Goal: Transaction & Acquisition: Purchase product/service

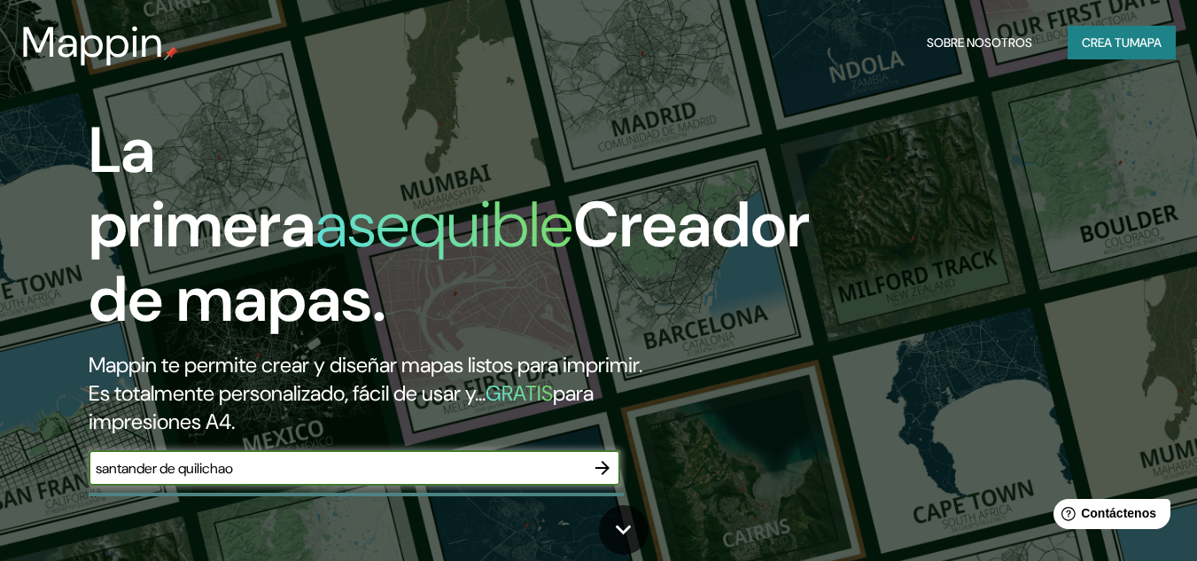
type input "santander de quilichao"
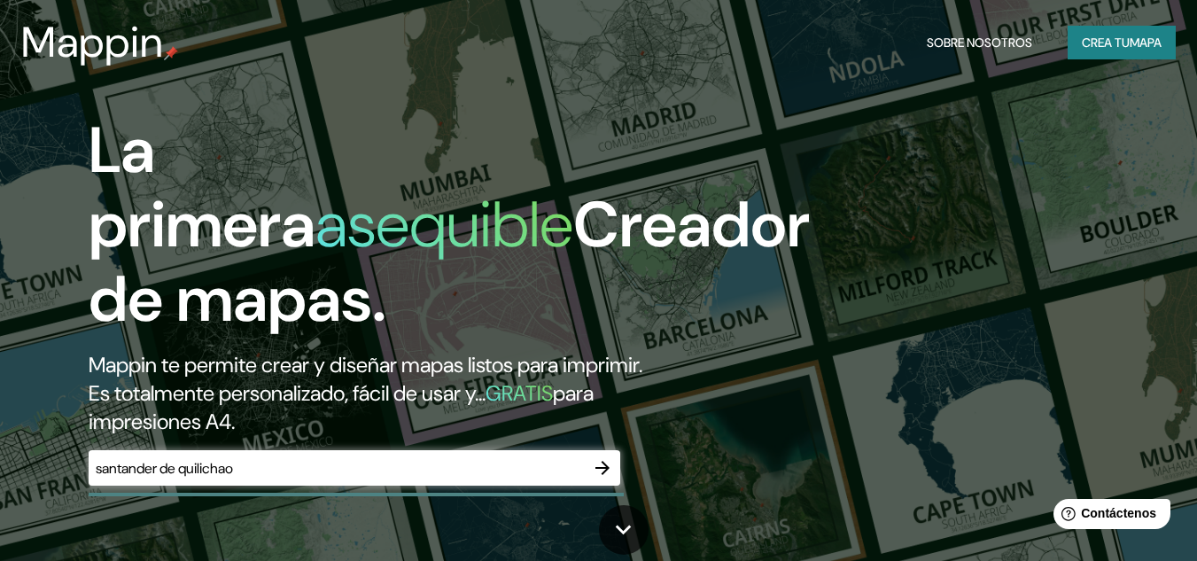
drag, startPoint x: 228, startPoint y: 481, endPoint x: 634, endPoint y: 482, distance: 405.9
click at [634, 482] on div "La primera asequible Creador de mapas. Mappin te permite crear y diseñar mapas …" at bounding box center [387, 308] width 719 height 390
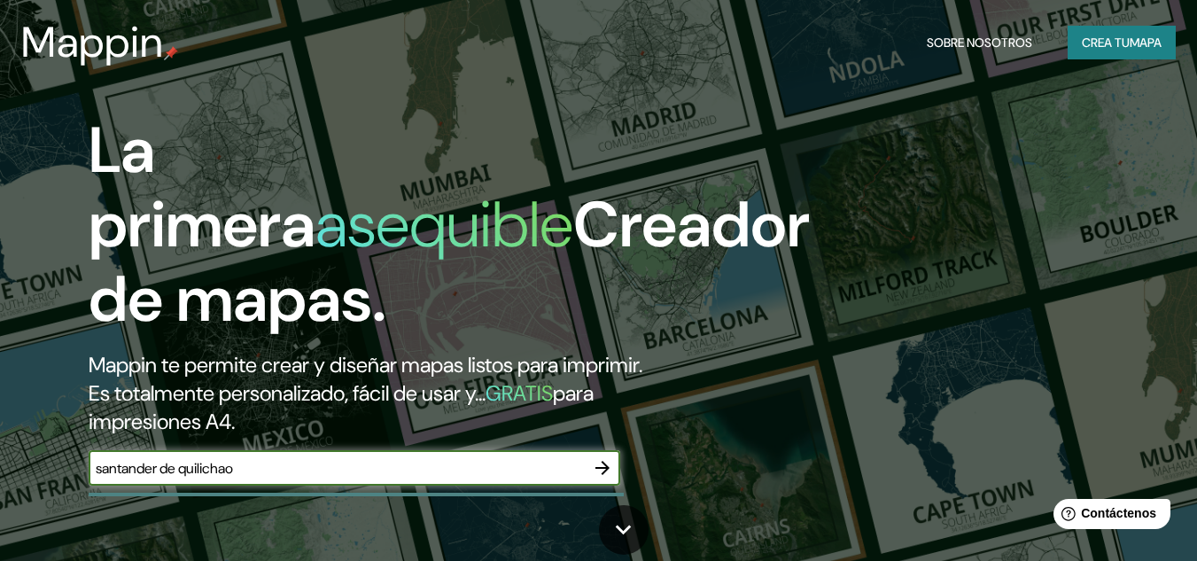
drag, startPoint x: 191, startPoint y: 465, endPoint x: 604, endPoint y: 478, distance: 414.1
click at [604, 478] on button "button" at bounding box center [602, 467] width 35 height 35
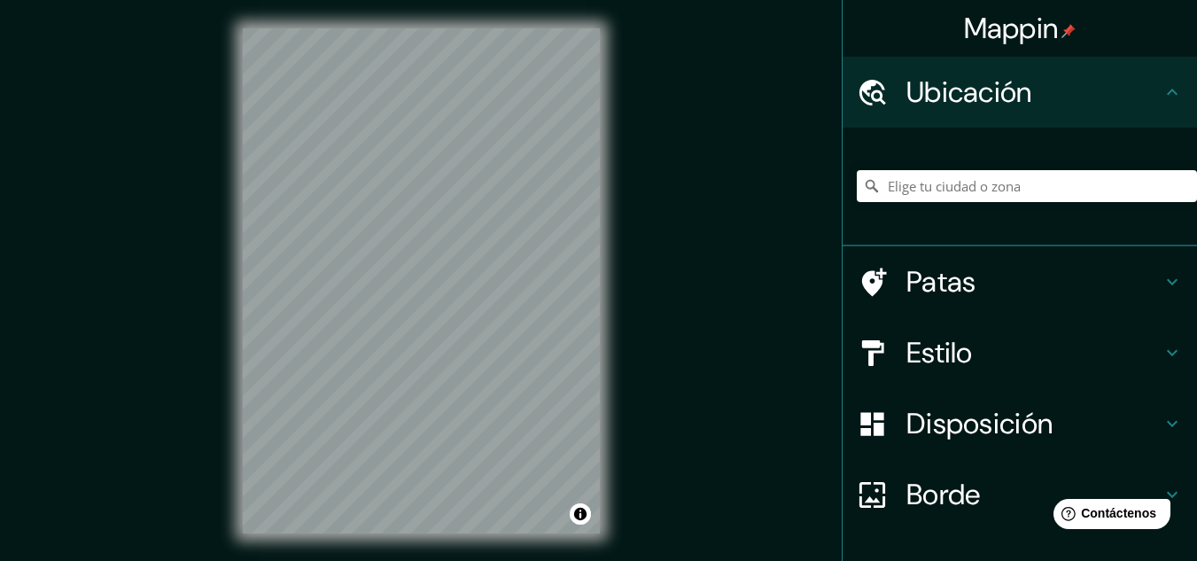
click at [580, 175] on div "Mappin Ubicación Patas Estilo Disposición Borde Elige un borde. Consejo : puede…" at bounding box center [598, 295] width 1197 height 590
click at [920, 342] on font "Estilo" at bounding box center [940, 352] width 66 height 37
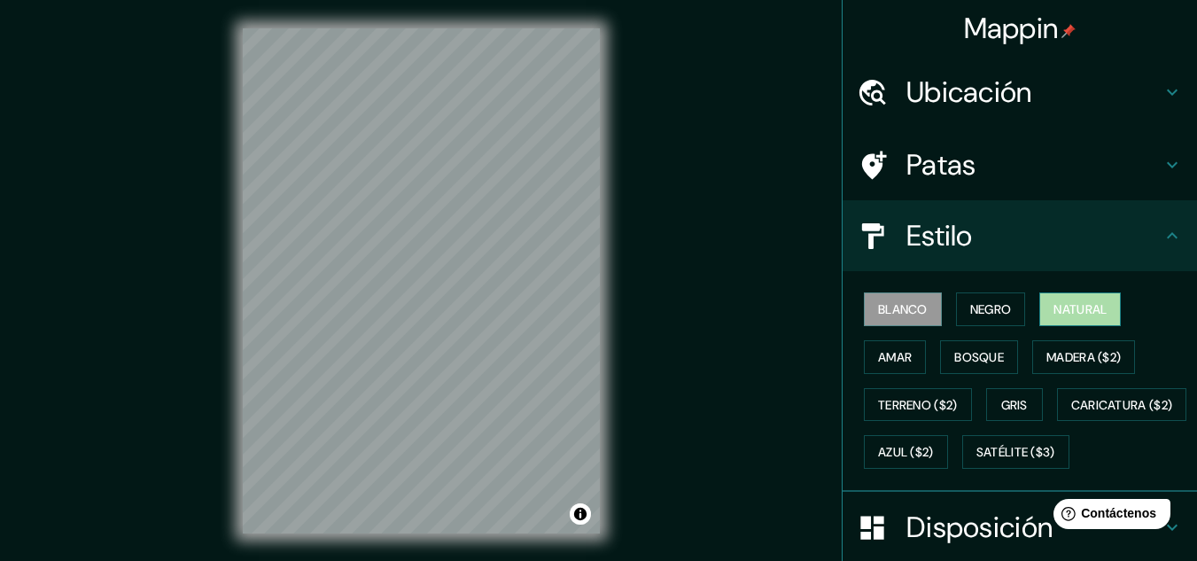
click at [1040, 308] on button "Natural" at bounding box center [1081, 309] width 82 height 34
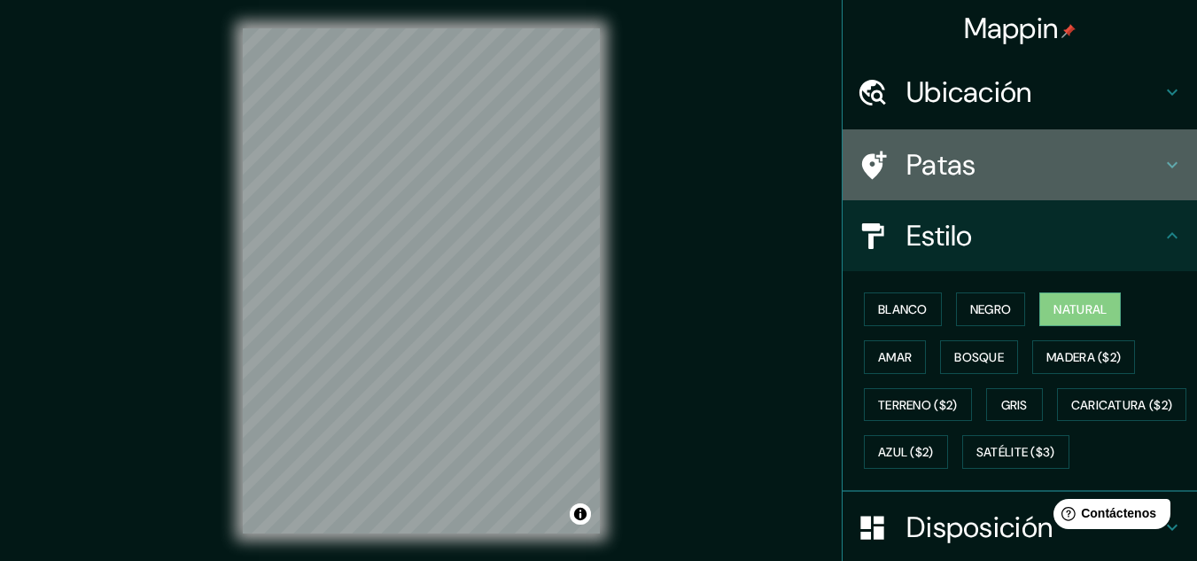
click at [908, 169] on font "Patas" at bounding box center [942, 164] width 70 height 37
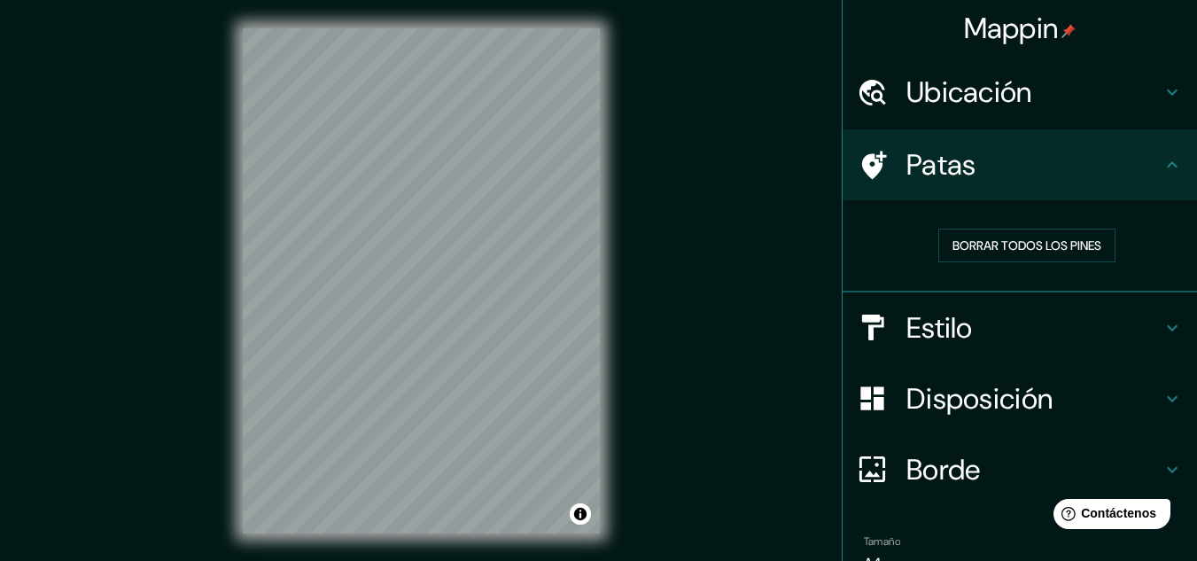
drag, startPoint x: 885, startPoint y: 383, endPoint x: 900, endPoint y: 300, distance: 83.8
click at [900, 300] on ul "Ubicación Patas Borrar todos los pines Estilo Disposición Borde Elige un borde.…" at bounding box center [1020, 355] width 354 height 597
click at [907, 398] on font "Disposición" at bounding box center [980, 398] width 146 height 37
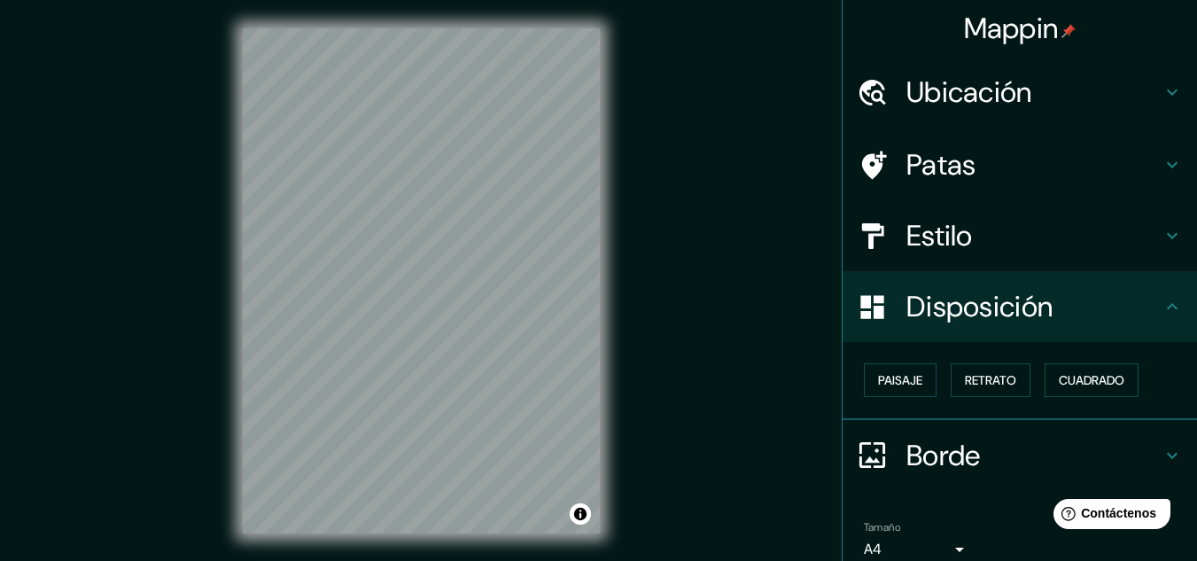
click at [982, 93] on font "Ubicación" at bounding box center [970, 92] width 126 height 37
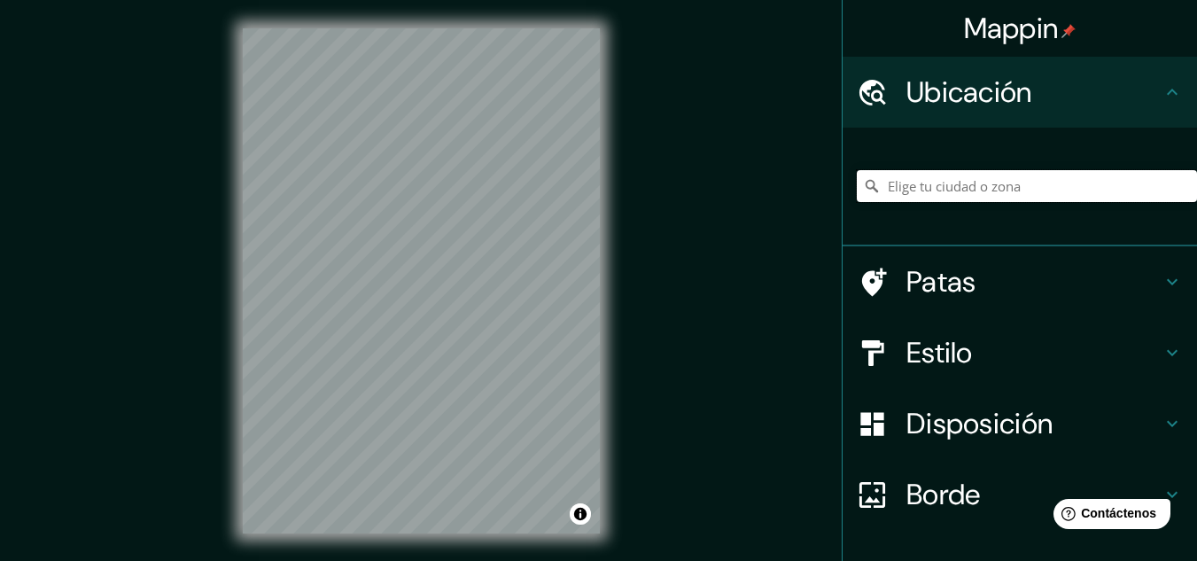
click at [935, 181] on input "Elige tu ciudad o zona" at bounding box center [1027, 186] width 340 height 32
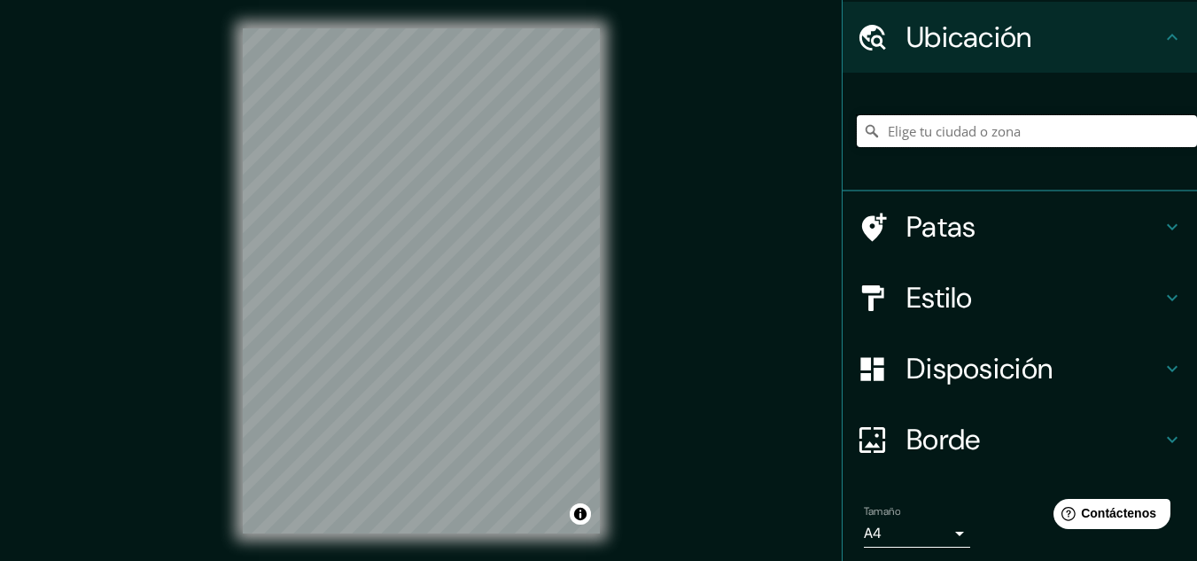
scroll to position [118, 0]
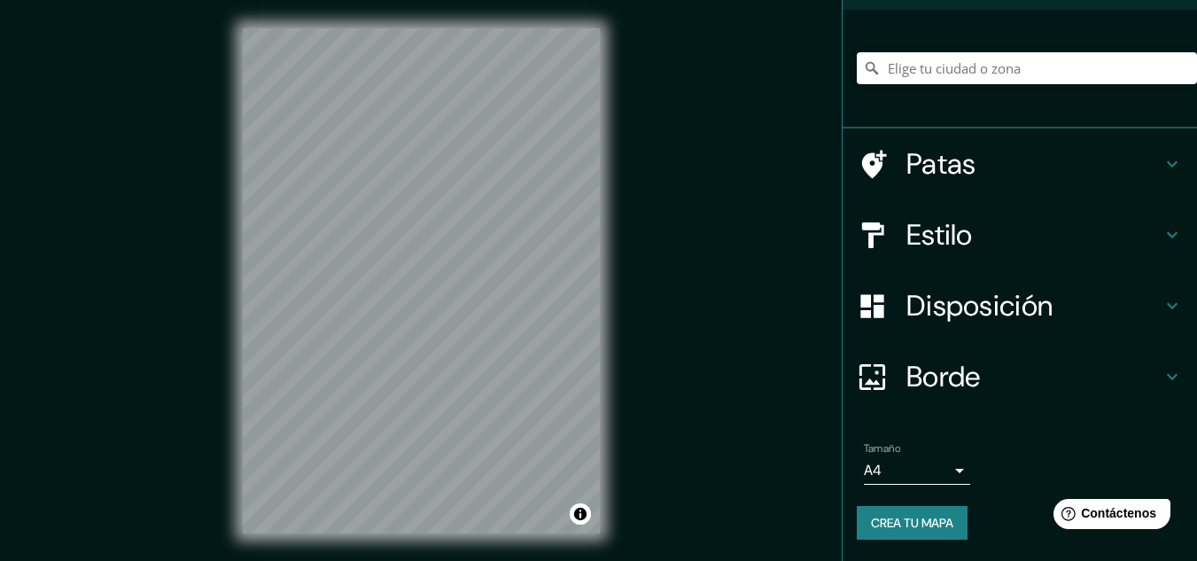
click at [708, 271] on div "Mappin Ubicación Patas Estilo Disposición Borde Elige un borde. Consejo : puede…" at bounding box center [598, 295] width 1197 height 590
click at [633, 240] on div "Mappin Ubicación Patas Estilo Disposición Borde Elige un borde. Consejo : puede…" at bounding box center [598, 295] width 1197 height 590
click at [881, 66] on input "Elige tu ciudad o zona" at bounding box center [1027, 68] width 340 height 32
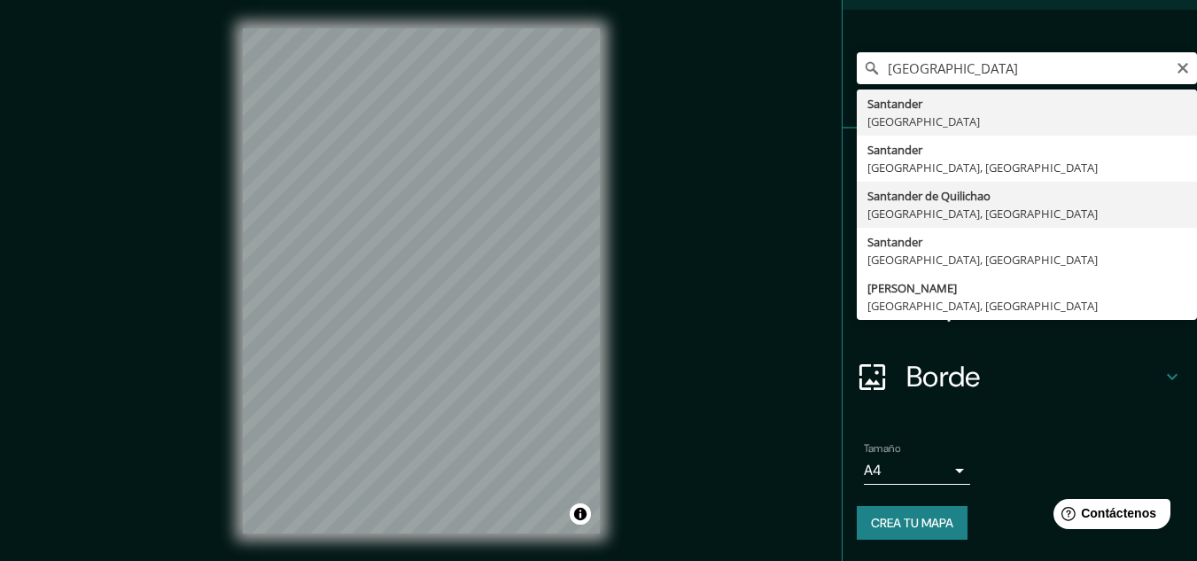
type input "Santander de Quilichao, [GEOGRAPHIC_DATA], [GEOGRAPHIC_DATA]"
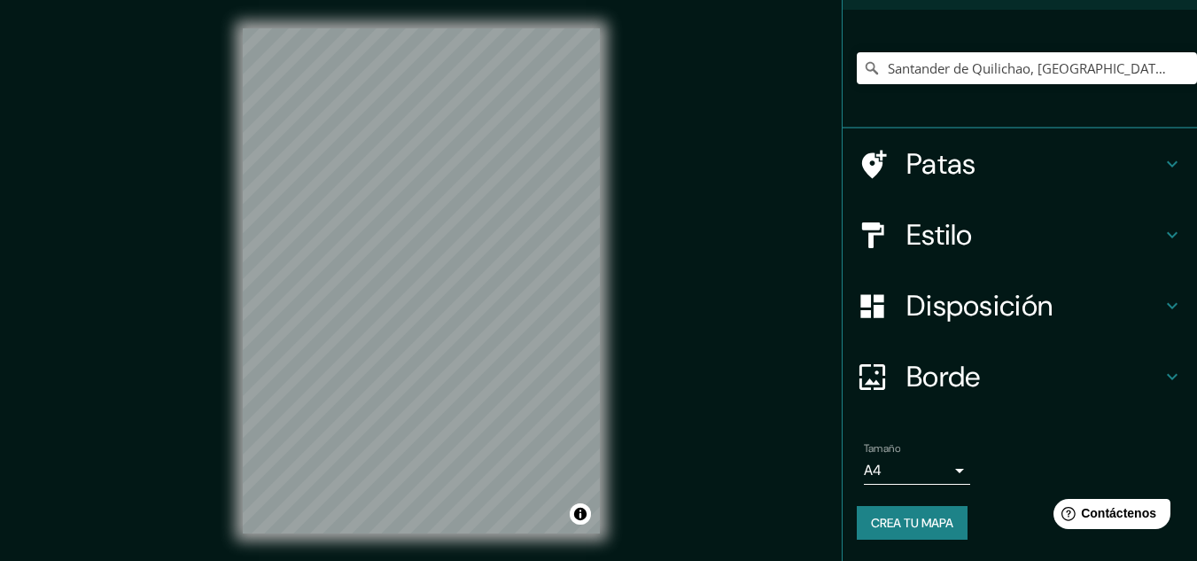
click at [608, 252] on div "© Mapbox © OpenStreetMap Improve this map" at bounding box center [421, 281] width 414 height 562
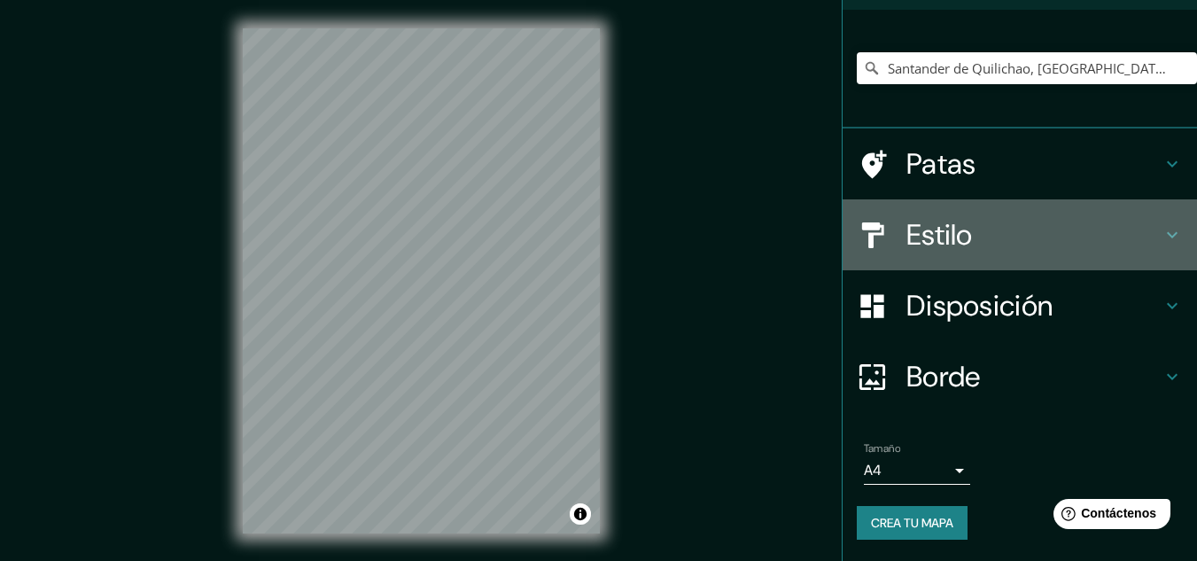
click at [914, 218] on font "Estilo" at bounding box center [940, 234] width 66 height 37
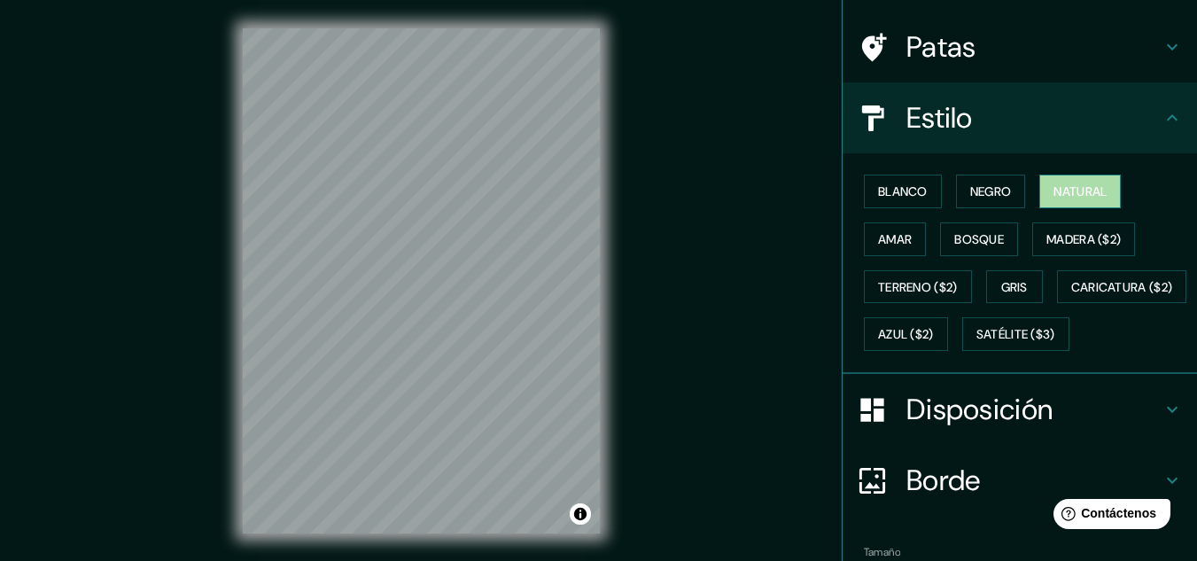
click at [1054, 183] on font "Natural" at bounding box center [1080, 191] width 53 height 23
click at [985, 245] on font "Bosque" at bounding box center [979, 239] width 50 height 16
click at [1022, 237] on div "Blanco Negro Natural Amar Bosque Madera ($2) Terreno ($2) Gris Caricatura ($2) …" at bounding box center [1027, 262] width 340 height 191
click at [1054, 195] on font "Natural" at bounding box center [1080, 191] width 53 height 16
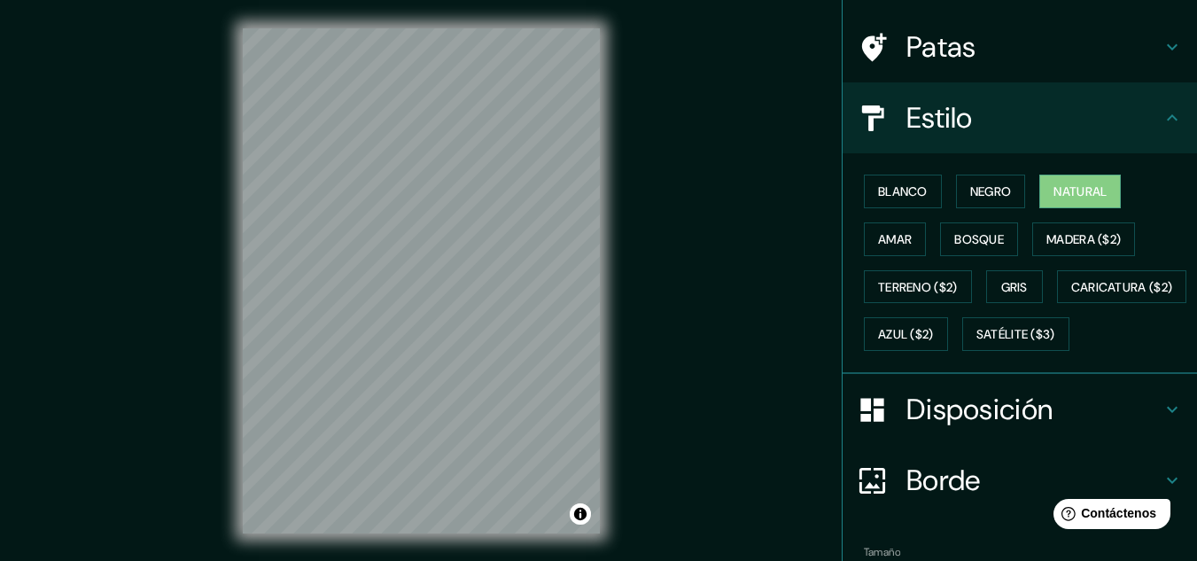
click at [604, 173] on div "© Mapbox © OpenStreetMap Improve this map" at bounding box center [421, 281] width 414 height 562
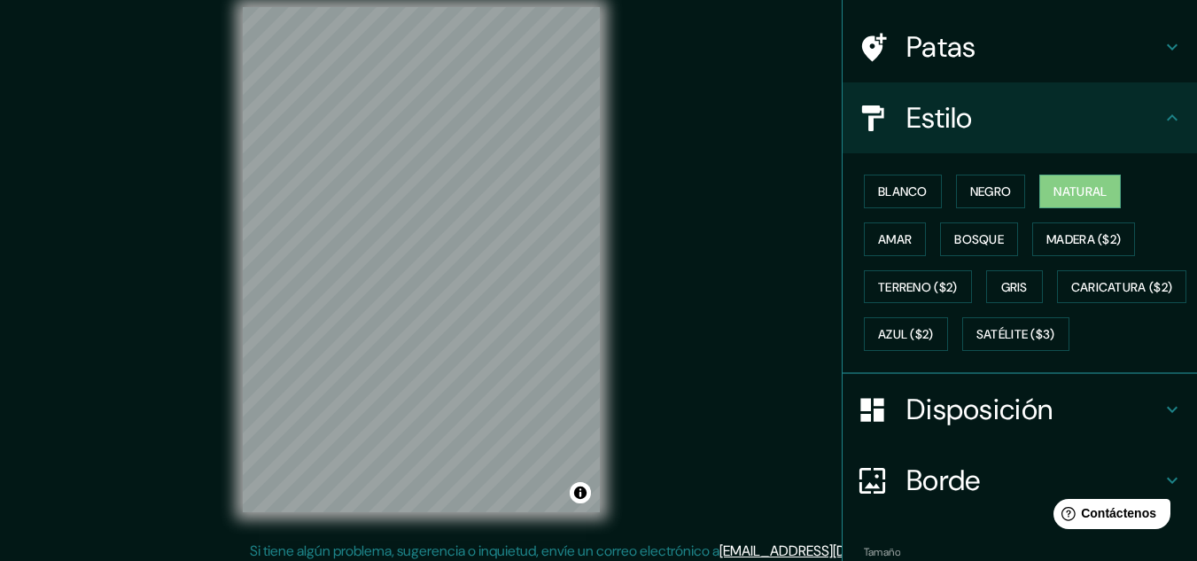
scroll to position [29, 0]
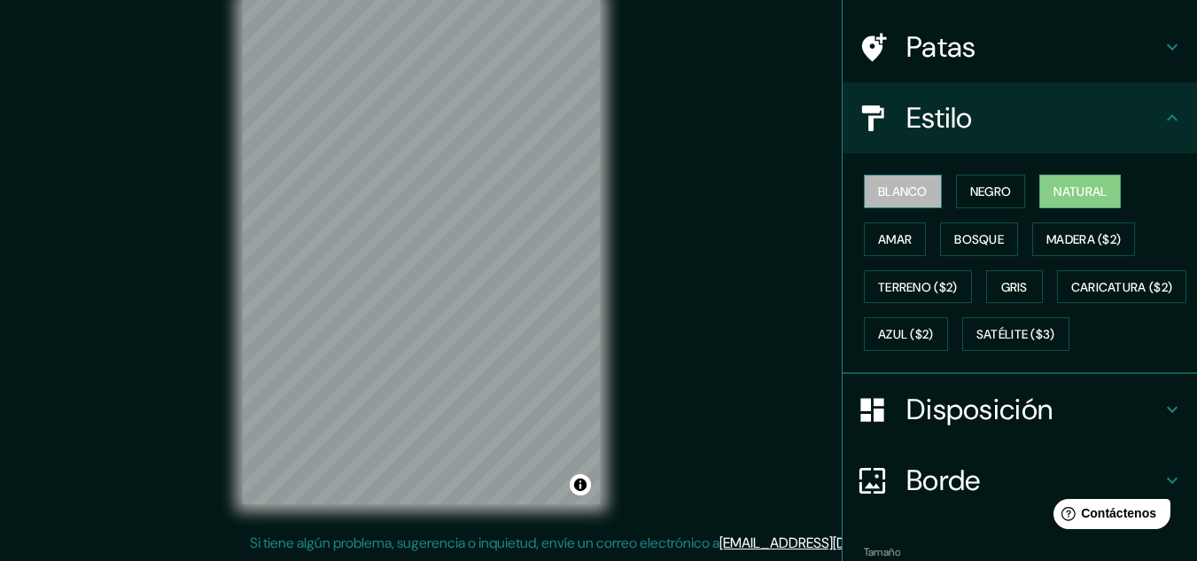
click at [908, 183] on font "Blanco" at bounding box center [903, 191] width 50 height 23
click at [362, 184] on div at bounding box center [363, 182] width 14 height 14
click at [478, 97] on div at bounding box center [482, 90] width 14 height 14
click at [993, 210] on div "Blanco Negro Natural Amar Bosque Madera ($2) Terreno ($2) Gris Caricatura ($2) …" at bounding box center [1027, 262] width 340 height 191
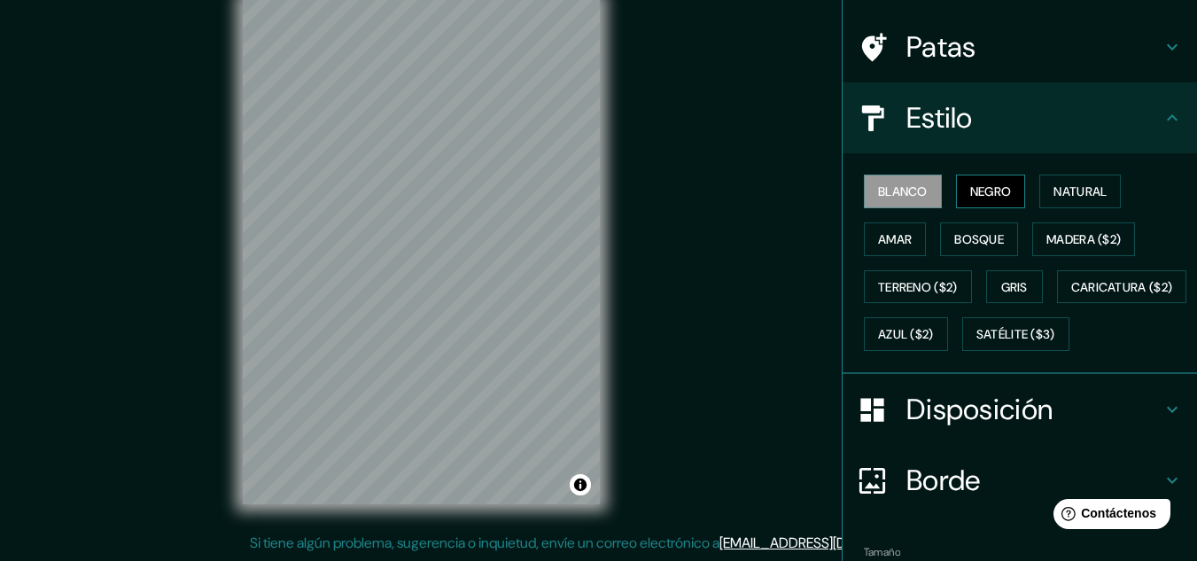
click at [993, 201] on font "Negro" at bounding box center [991, 191] width 42 height 23
click at [902, 198] on font "Blanco" at bounding box center [903, 191] width 50 height 16
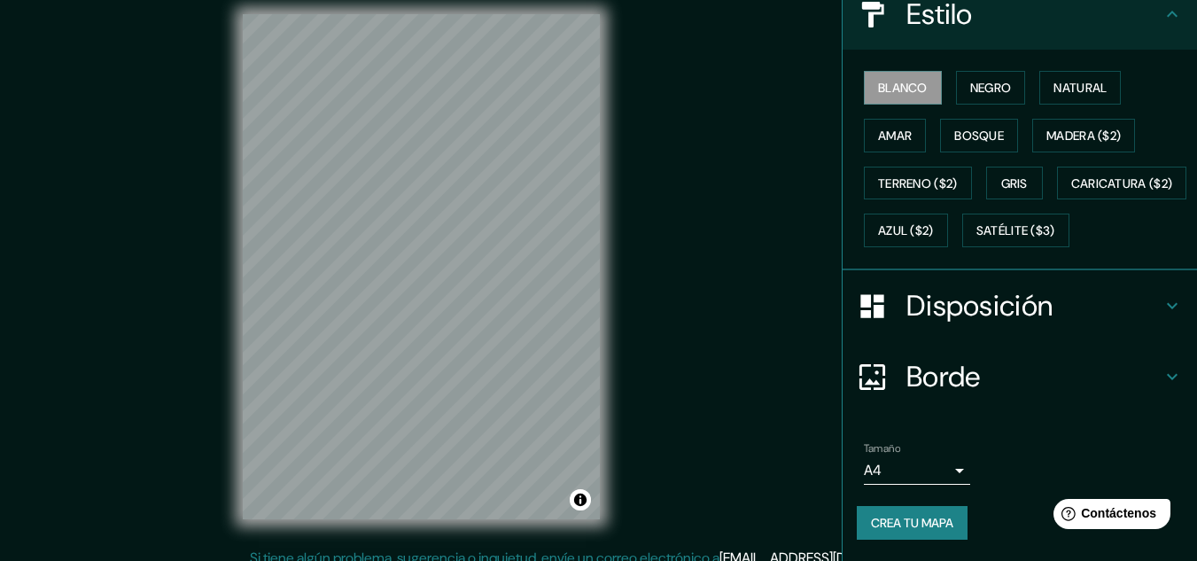
scroll to position [0, 0]
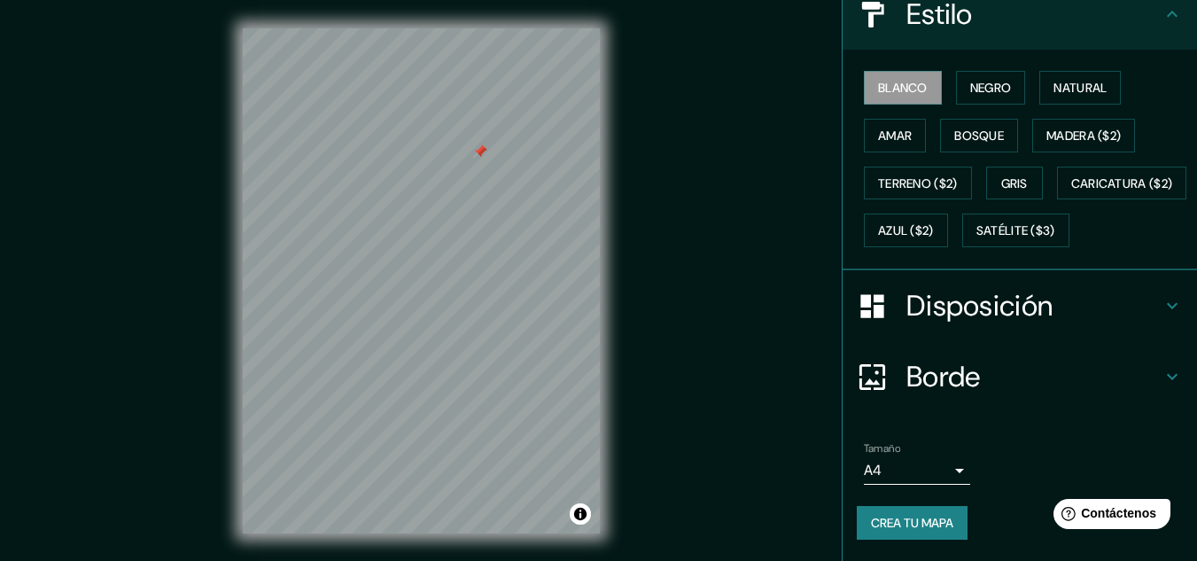
click at [479, 146] on div at bounding box center [480, 151] width 14 height 14
click at [1098, 71] on button "Natural" at bounding box center [1081, 88] width 82 height 34
click at [631, 218] on div "Mappin Ubicación Santander de Quilichao, Cauca, Colombia Patas Estilo Blanco Ne…" at bounding box center [598, 295] width 1197 height 590
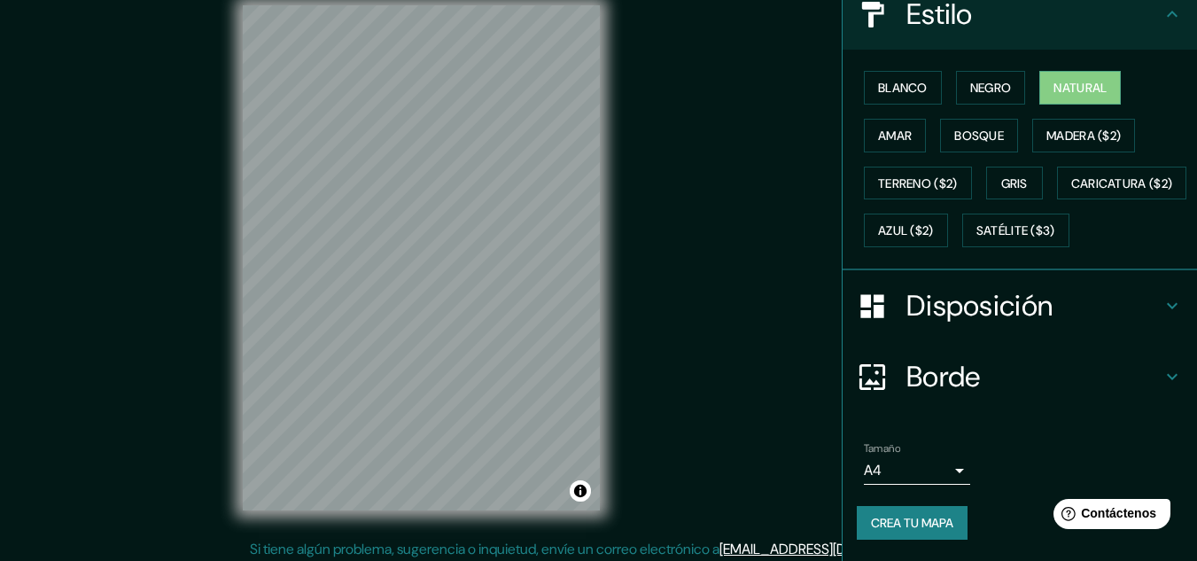
scroll to position [29, 0]
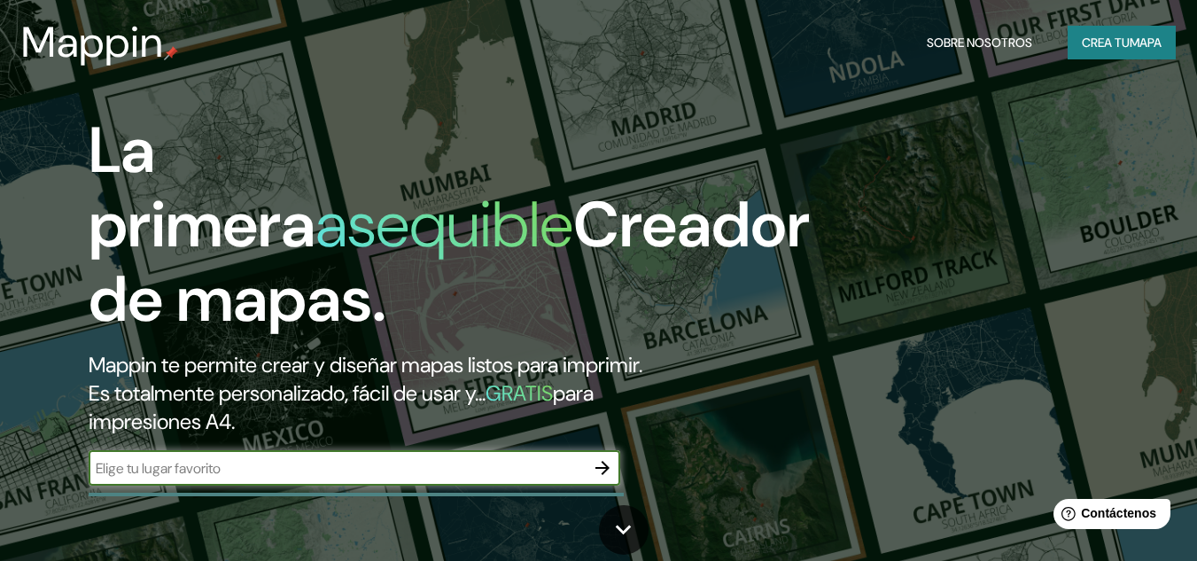
click at [388, 456] on div "​" at bounding box center [355, 467] width 532 height 35
type input "santander de quilichao"
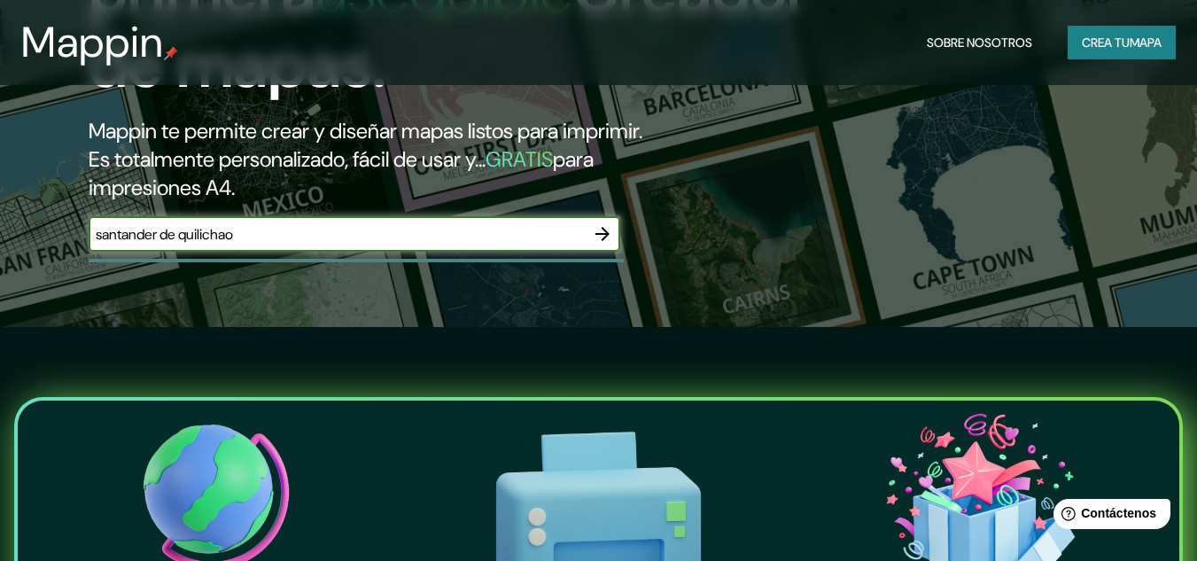
scroll to position [266, 0]
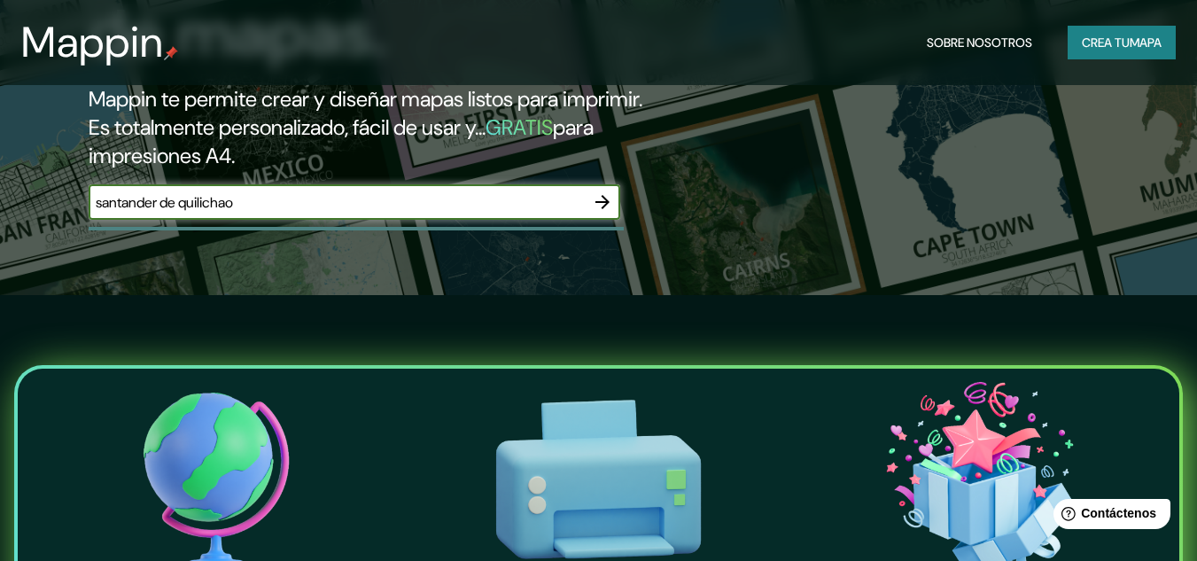
click at [606, 201] on icon "button" at bounding box center [603, 202] width 14 height 14
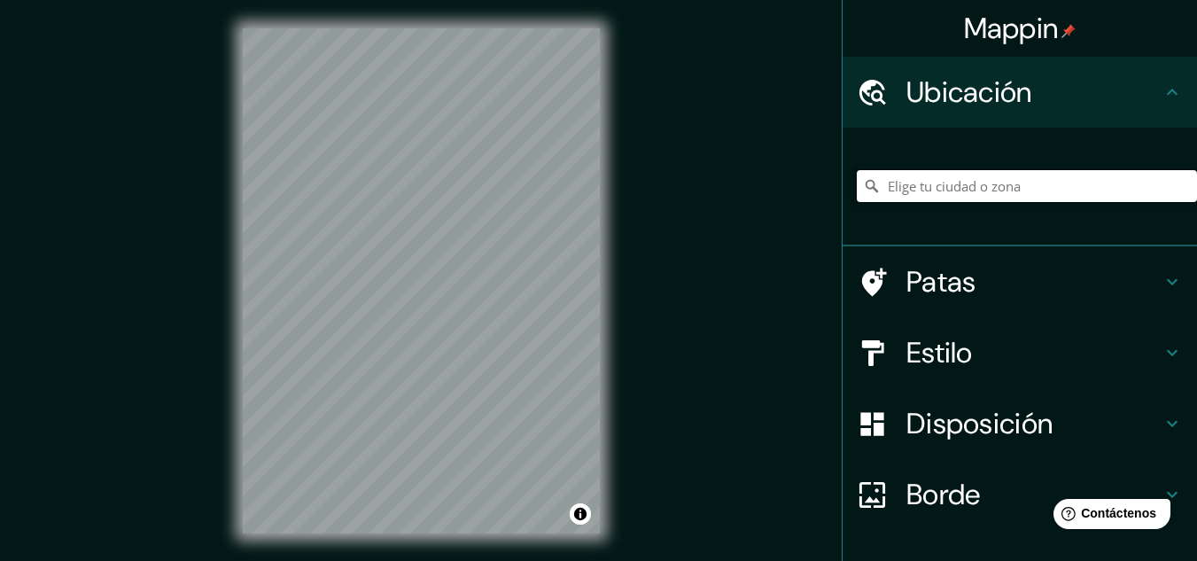
click at [876, 191] on input "Elige tu ciudad o zona" at bounding box center [1027, 186] width 340 height 32
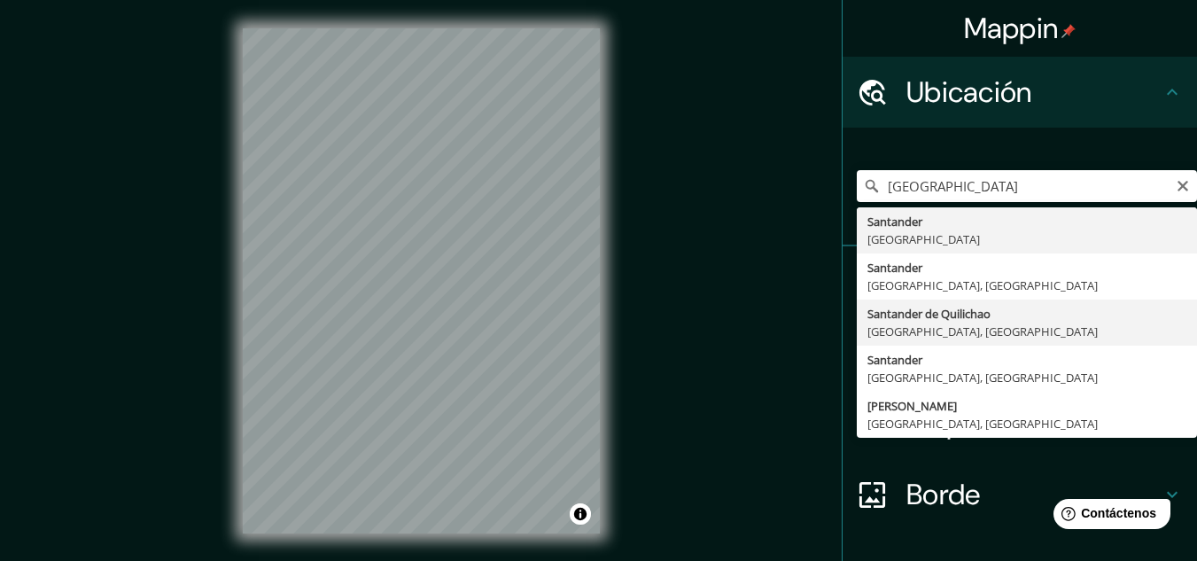
type input "Santander de Quilichao, [GEOGRAPHIC_DATA], [GEOGRAPHIC_DATA]"
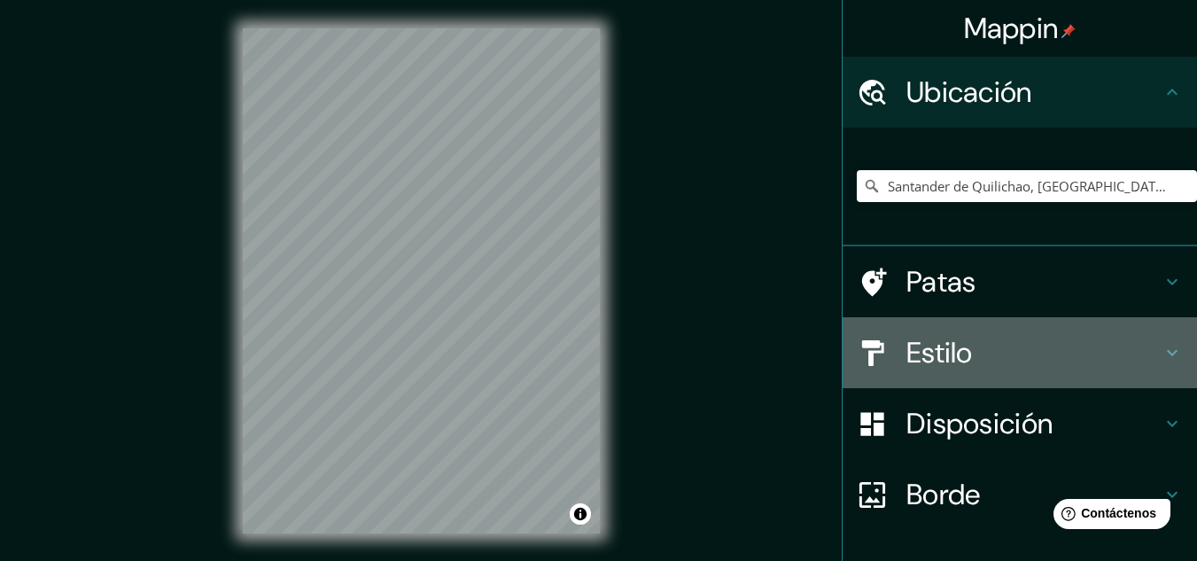
click at [907, 362] on font "Estilo" at bounding box center [940, 352] width 66 height 37
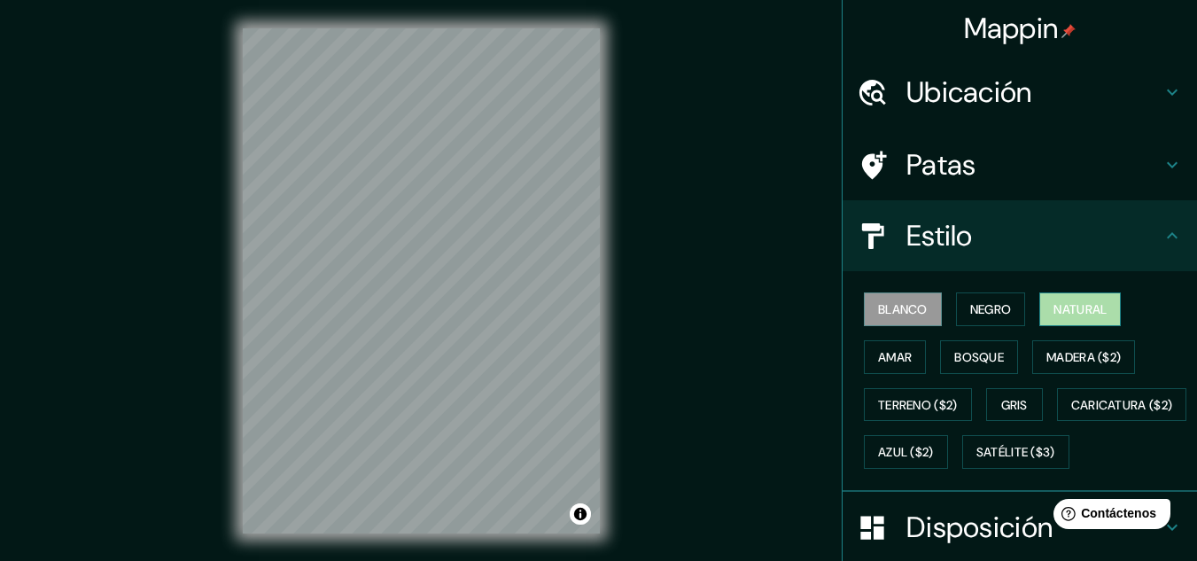
click at [1040, 314] on button "Natural" at bounding box center [1081, 309] width 82 height 34
click at [966, 147] on div "Patas" at bounding box center [1020, 164] width 354 height 71
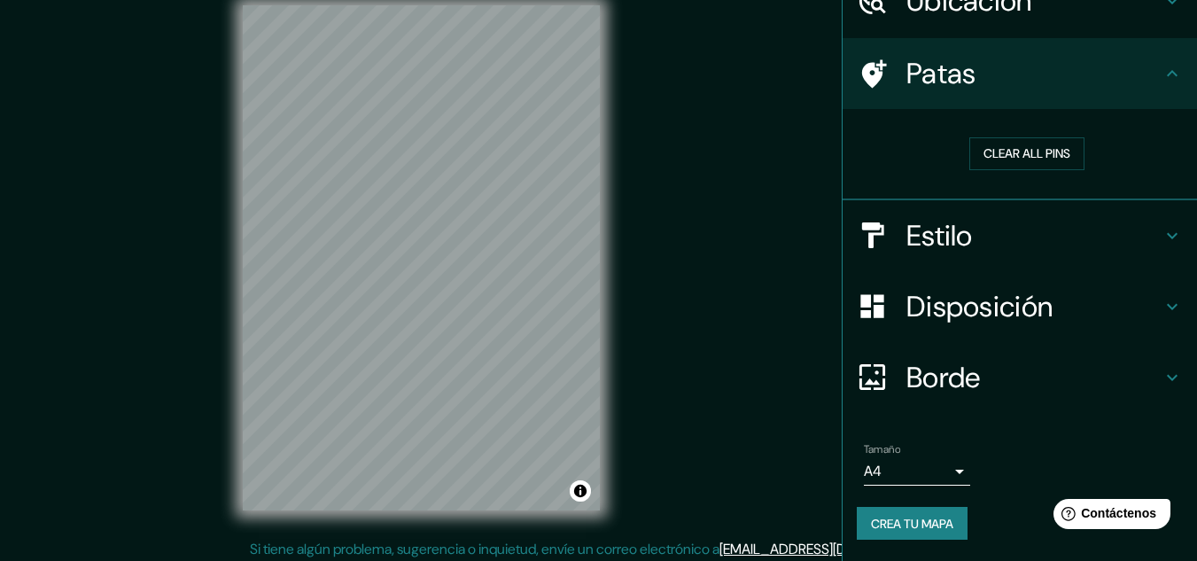
scroll to position [29, 0]
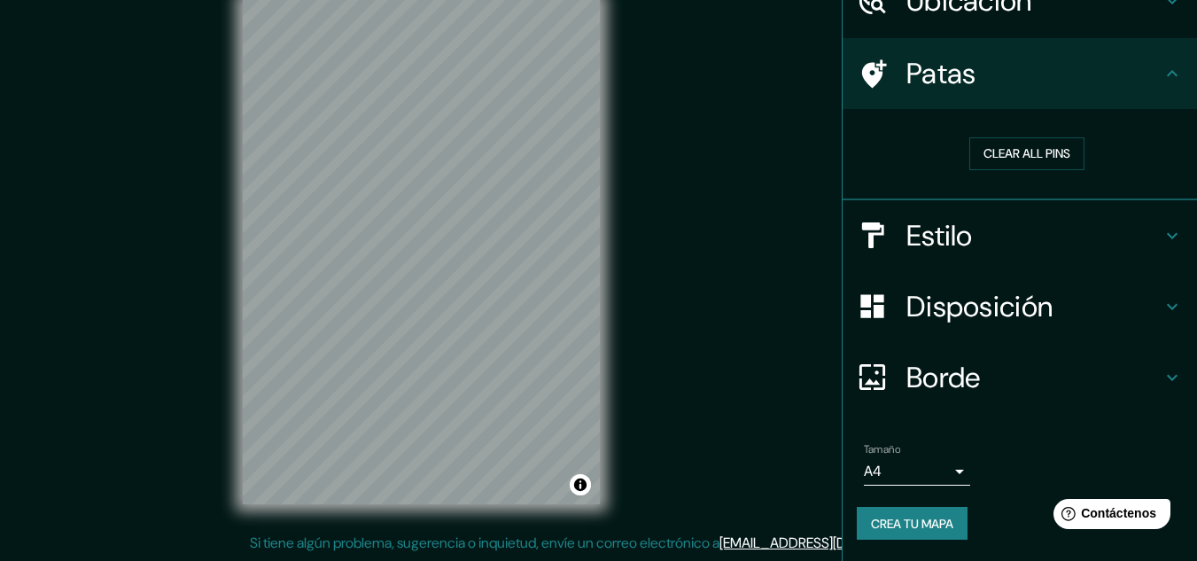
click at [877, 461] on body "Mappin Ubicación Santander de Quilichao, [GEOGRAPHIC_DATA], [GEOGRAPHIC_DATA] P…" at bounding box center [598, 251] width 1197 height 561
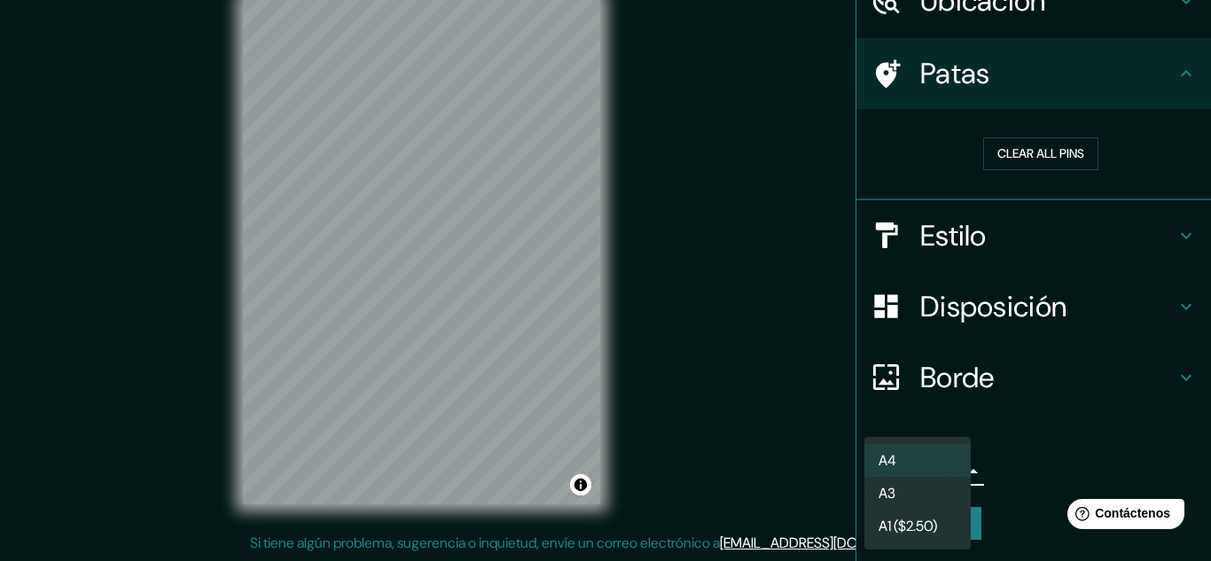
click at [894, 487] on font "A3" at bounding box center [886, 493] width 17 height 19
type input "a4"
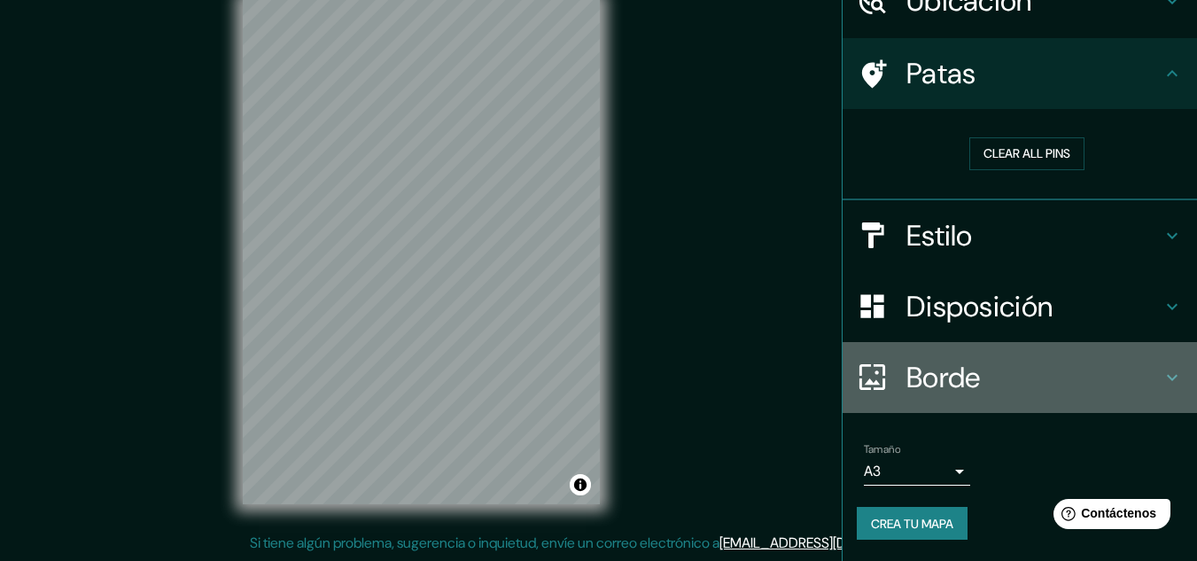
click at [1017, 363] on h4 "Borde" at bounding box center [1034, 377] width 255 height 35
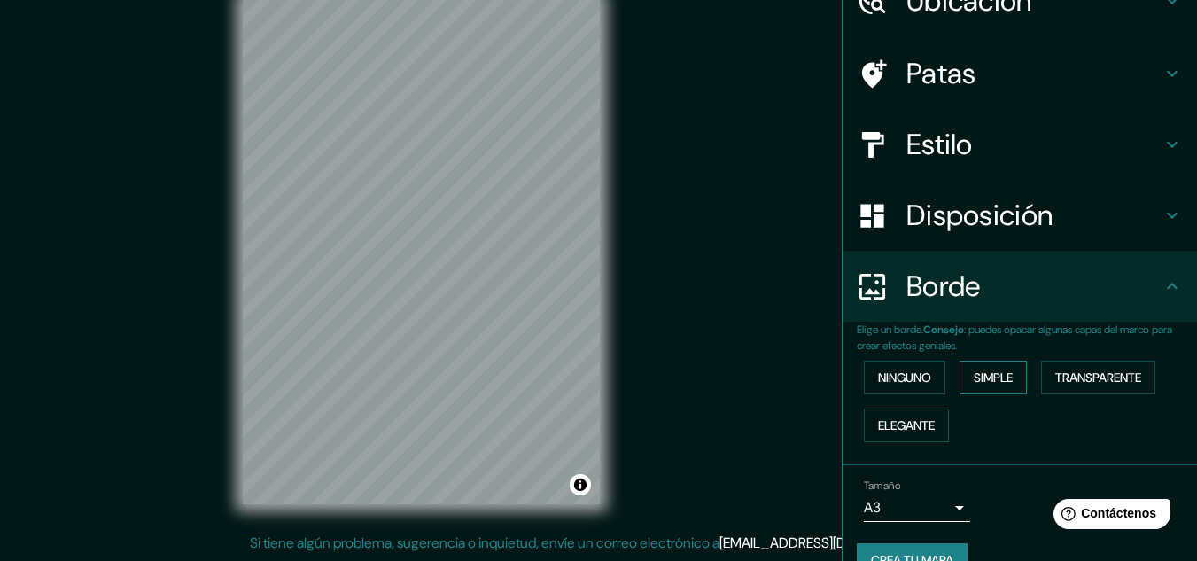
click at [974, 378] on font "Simple" at bounding box center [993, 378] width 39 height 16
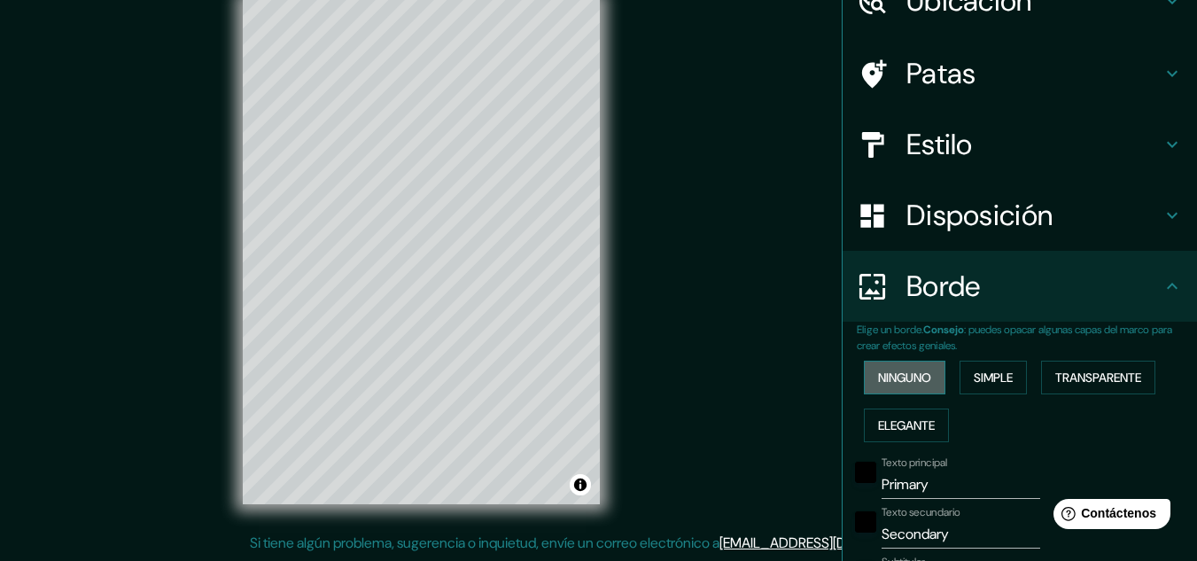
click at [920, 364] on button "Ninguno" at bounding box center [905, 378] width 82 height 34
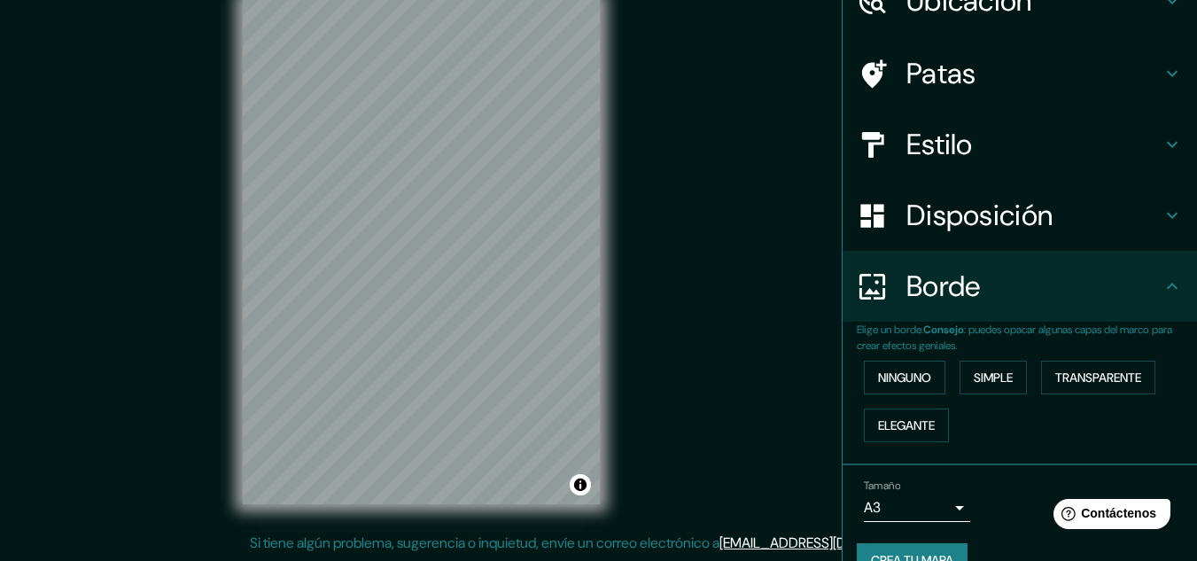
click at [1090, 156] on h4 "Estilo" at bounding box center [1034, 144] width 255 height 35
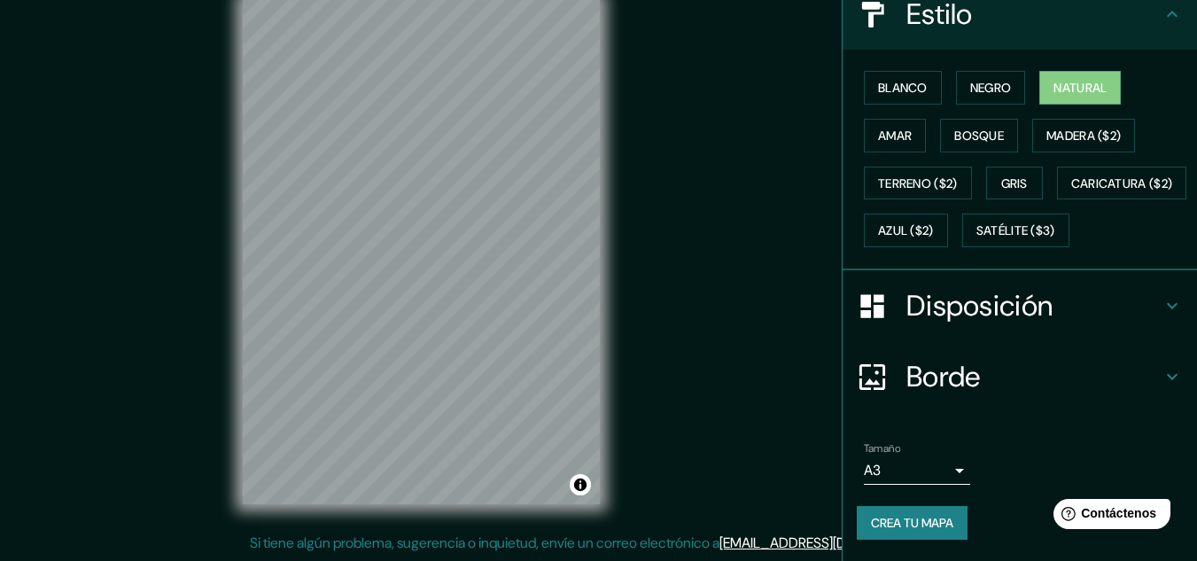
scroll to position [269, 0]
